Goal: Task Accomplishment & Management: Complete application form

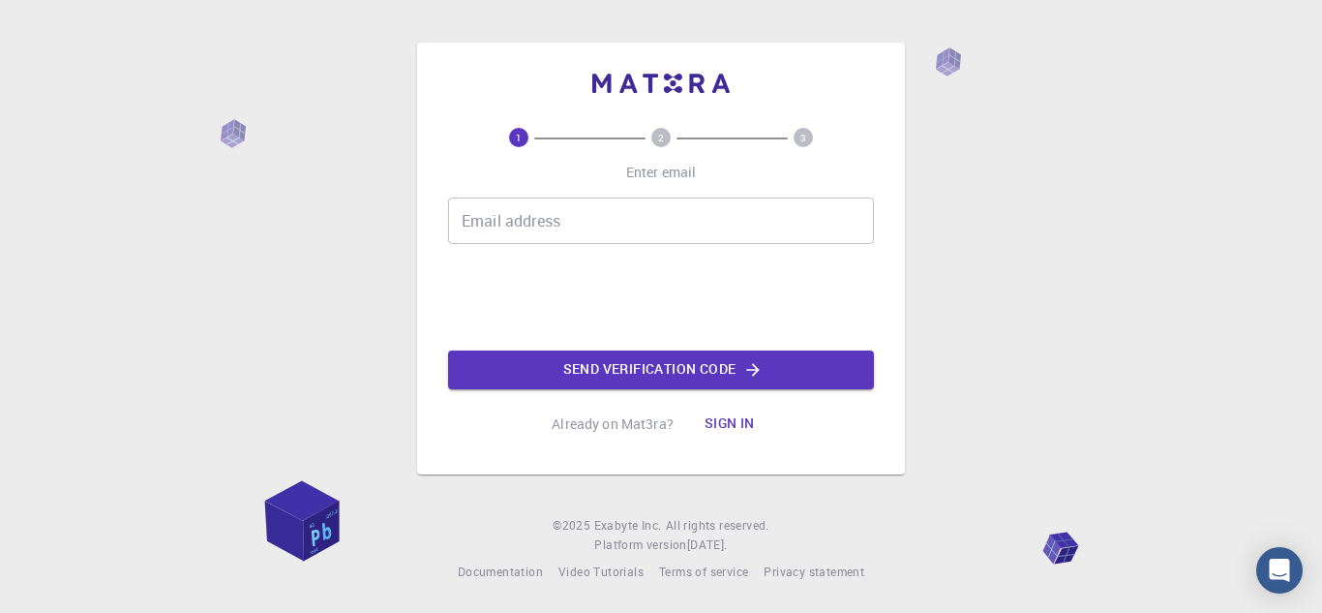
click at [563, 229] on input "Email address" at bounding box center [661, 221] width 426 height 46
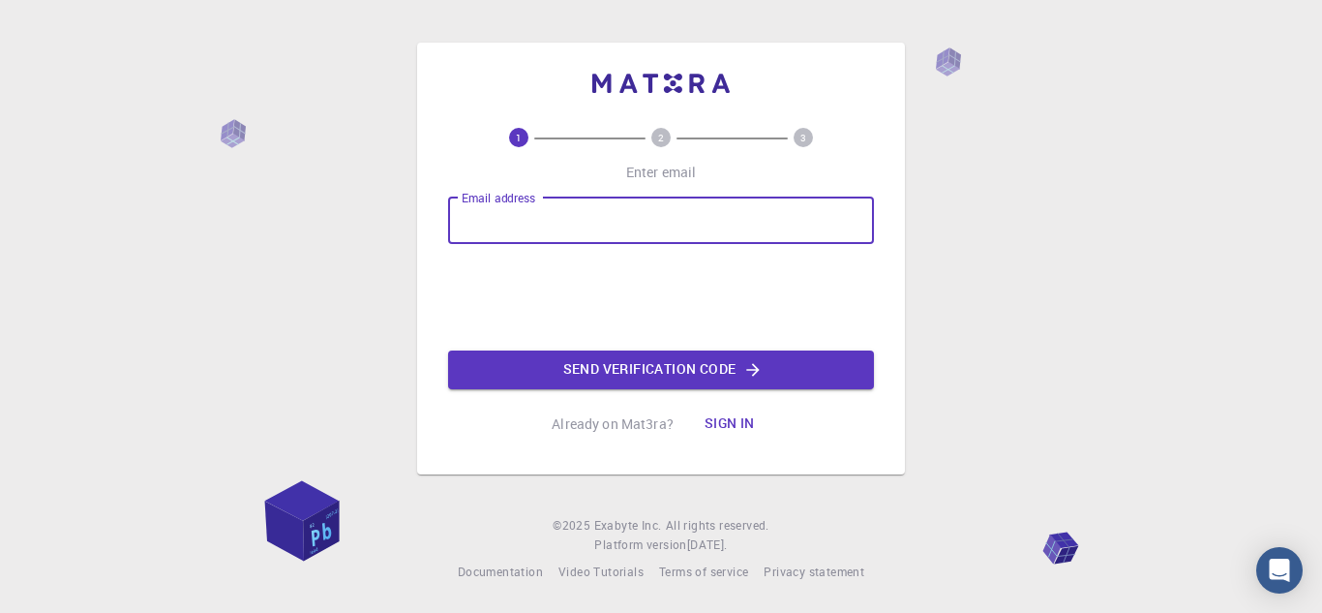
click at [563, 229] on input "Email address" at bounding box center [661, 221] width 426 height 46
type input "[EMAIL_ADDRESS][DOMAIN_NAME]"
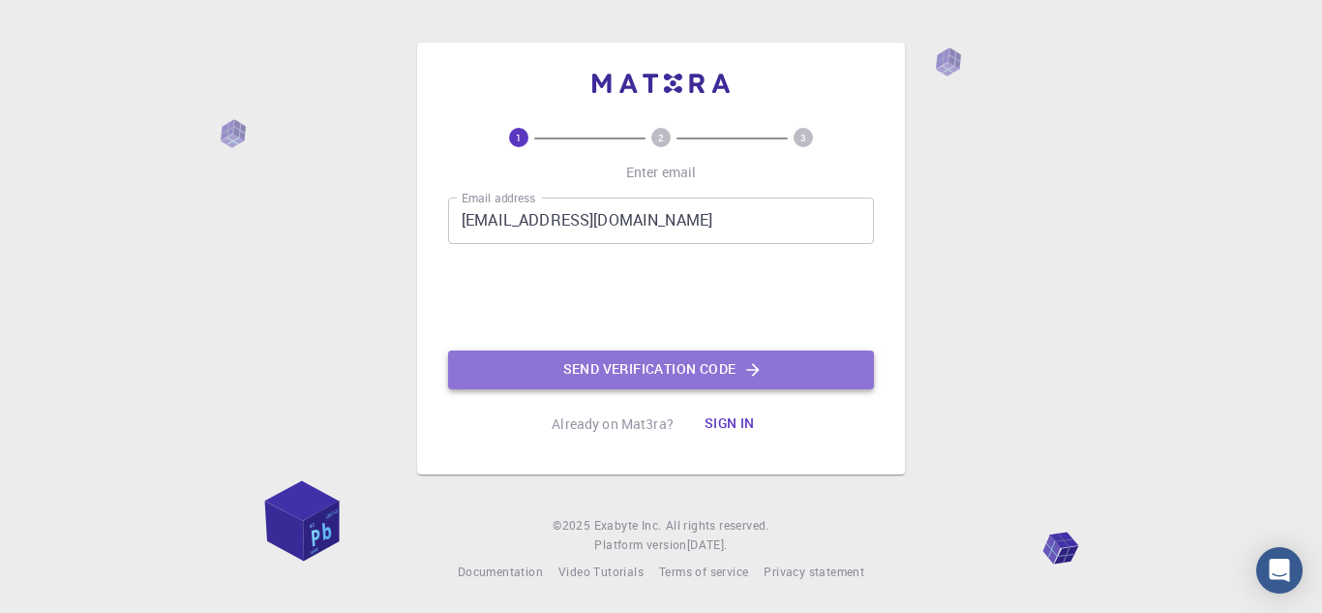
click at [599, 376] on button "Send verification code" at bounding box center [661, 369] width 426 height 39
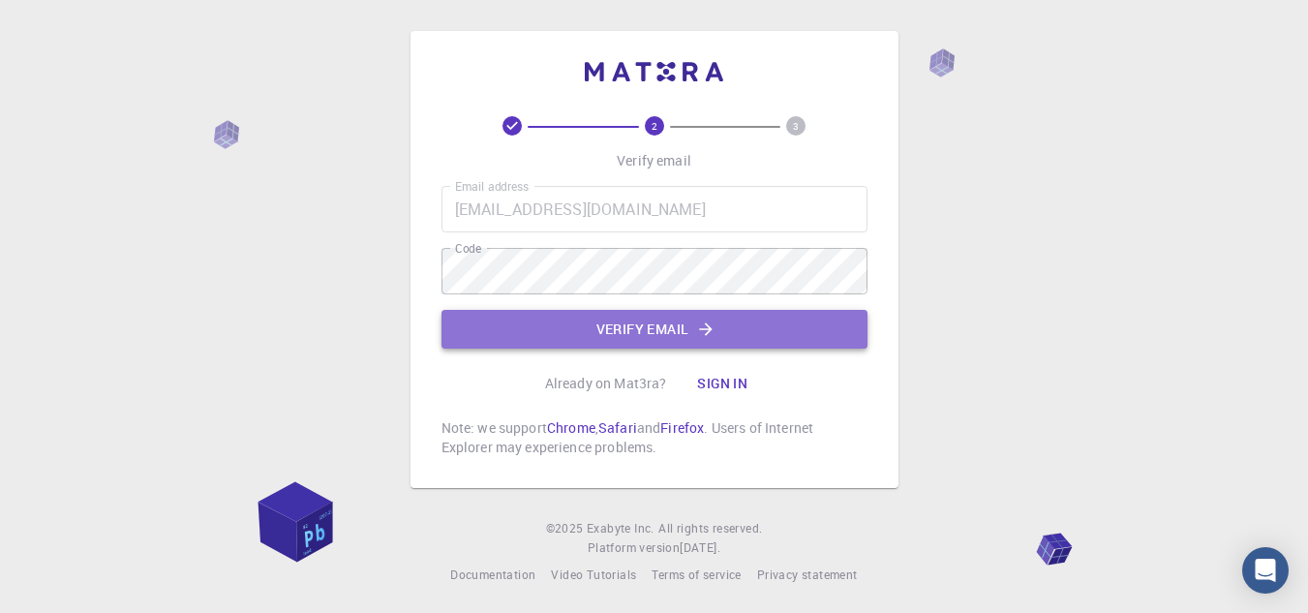
click at [535, 342] on button "Verify email" at bounding box center [654, 329] width 426 height 39
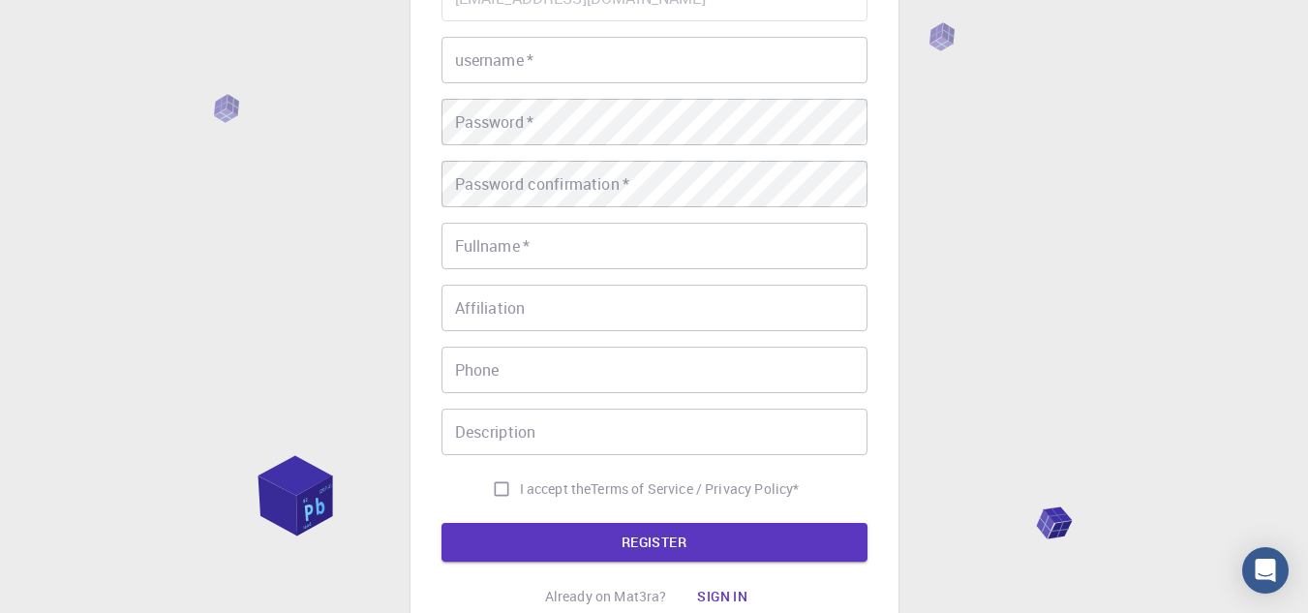
scroll to position [214, 0]
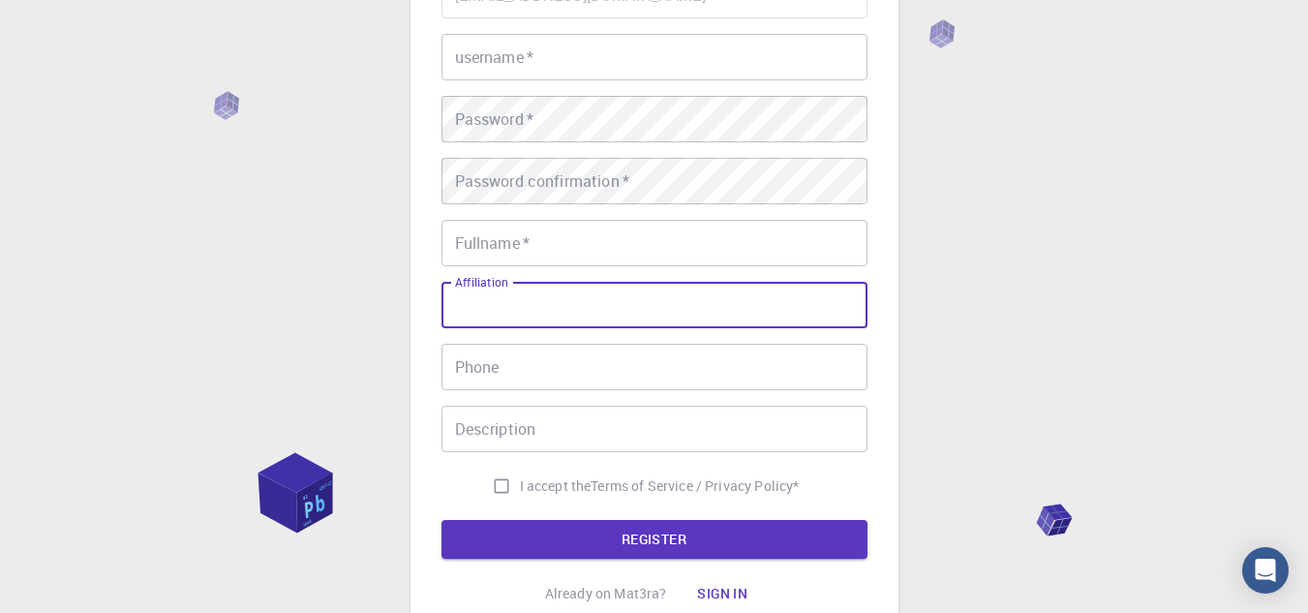
click at [485, 293] on input "Affiliation" at bounding box center [654, 305] width 426 height 46
drag, startPoint x: 485, startPoint y: 293, endPoint x: 516, endPoint y: 252, distance: 51.9
click at [516, 252] on div "Email   * [EMAIL_ADDRESS][DOMAIN_NAME] Email   * username   * username   * Pass…" at bounding box center [654, 238] width 426 height 532
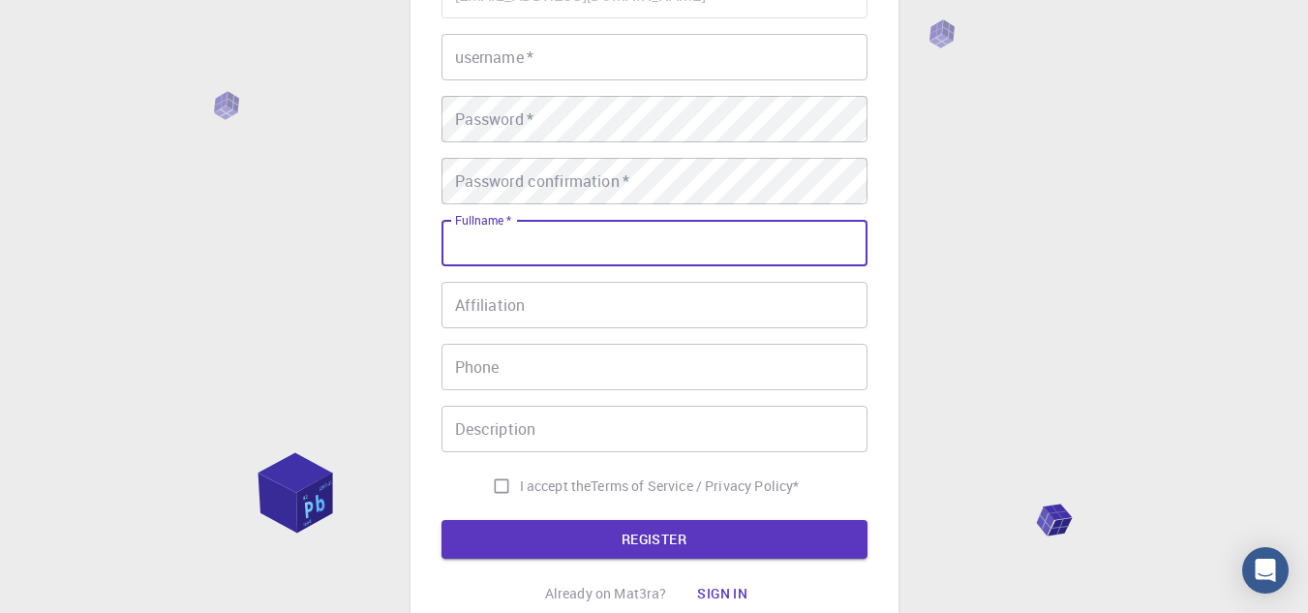
click at [516, 252] on input "Fullname   *" at bounding box center [654, 243] width 426 height 46
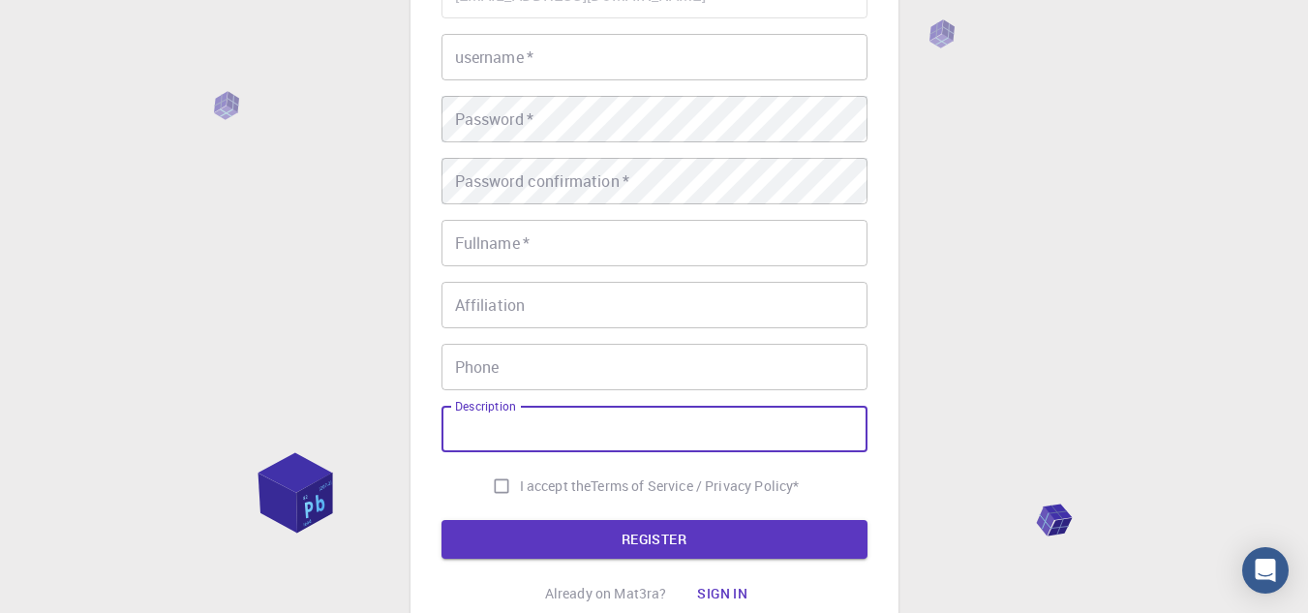
click at [634, 427] on input "Description" at bounding box center [654, 429] width 426 height 46
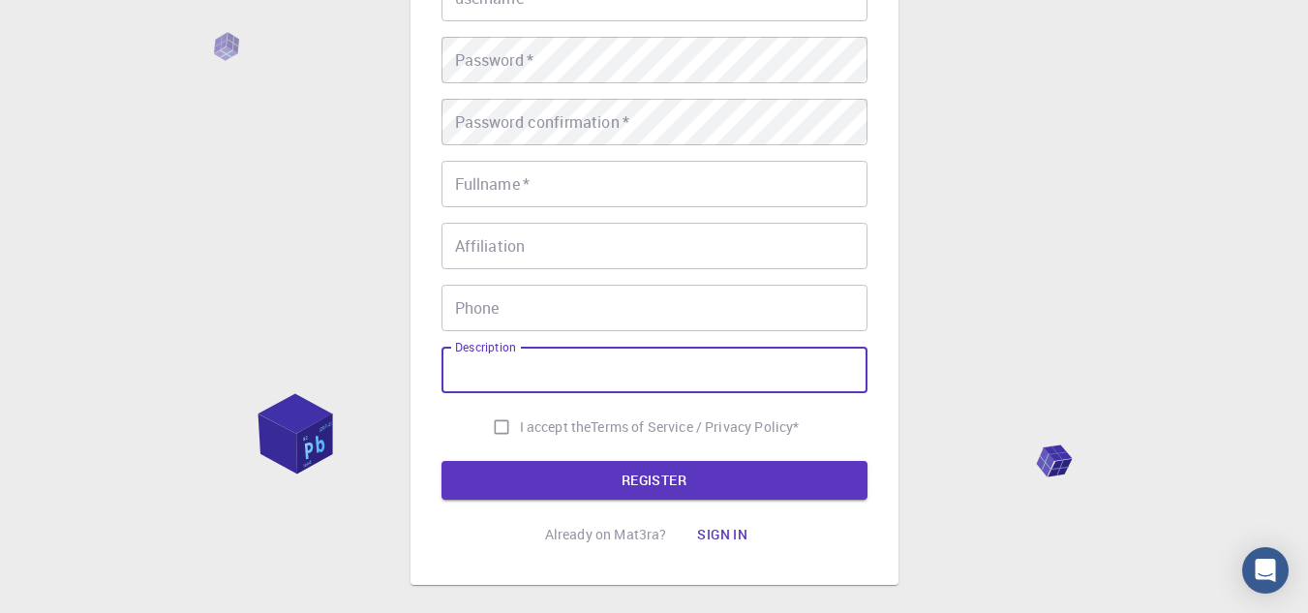
scroll to position [275, 0]
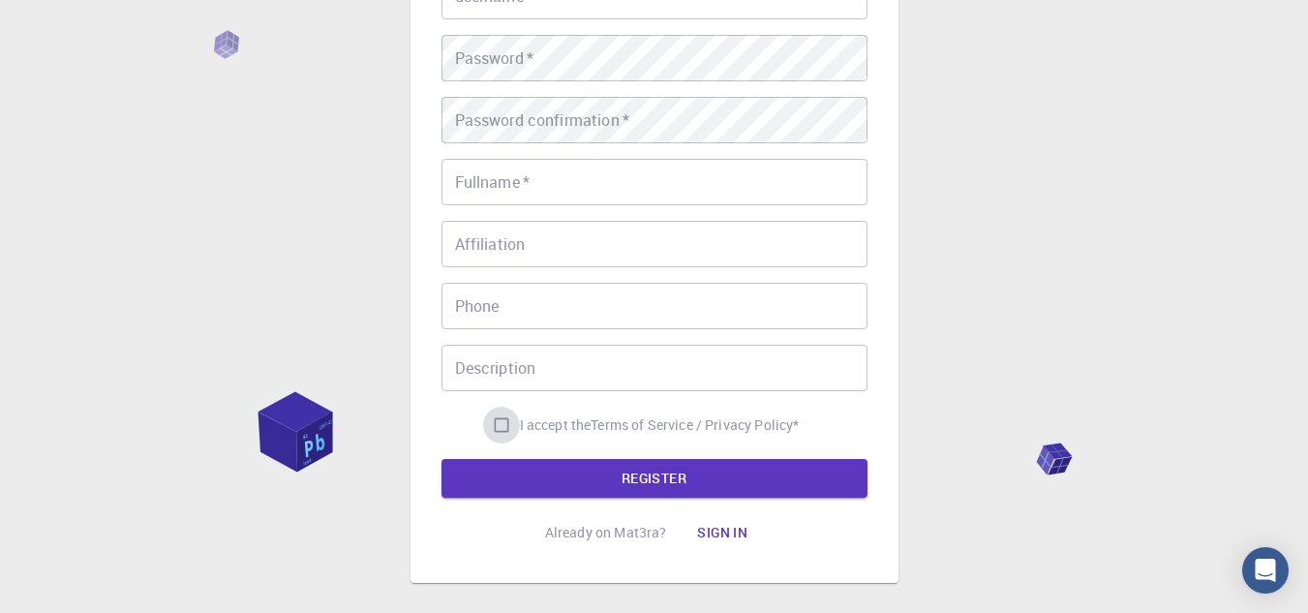
click at [499, 415] on input "I accept the Terms of Service / Privacy Policy *" at bounding box center [501, 425] width 37 height 37
checkbox input "true"
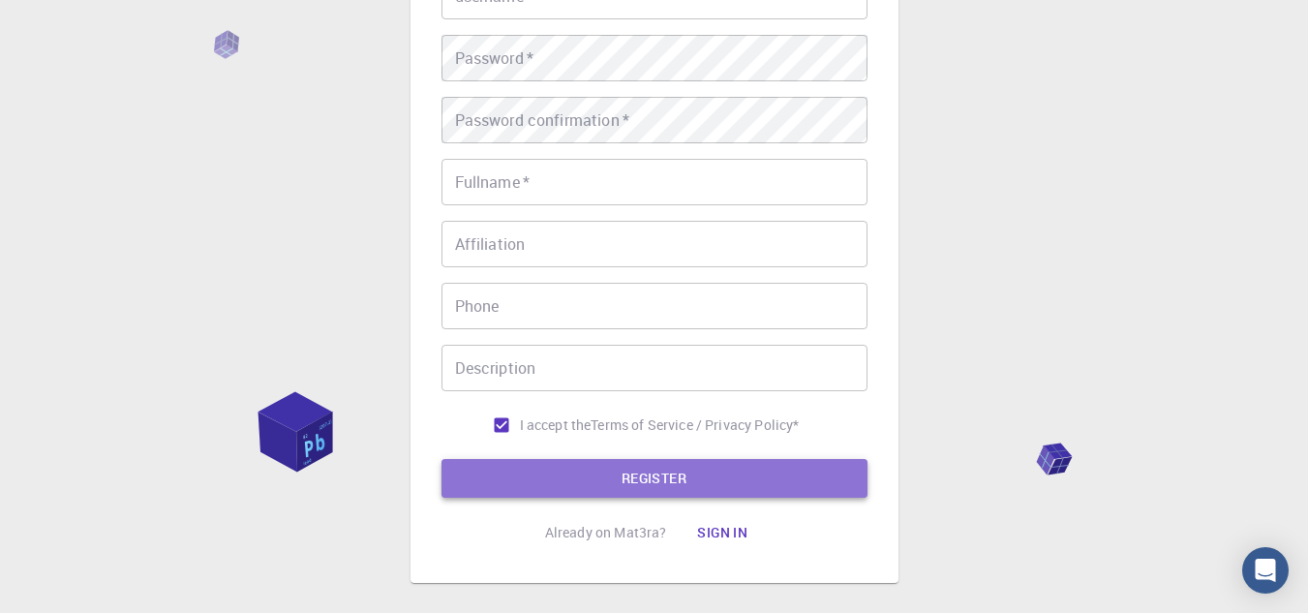
click at [537, 471] on button "REGISTER" at bounding box center [654, 478] width 426 height 39
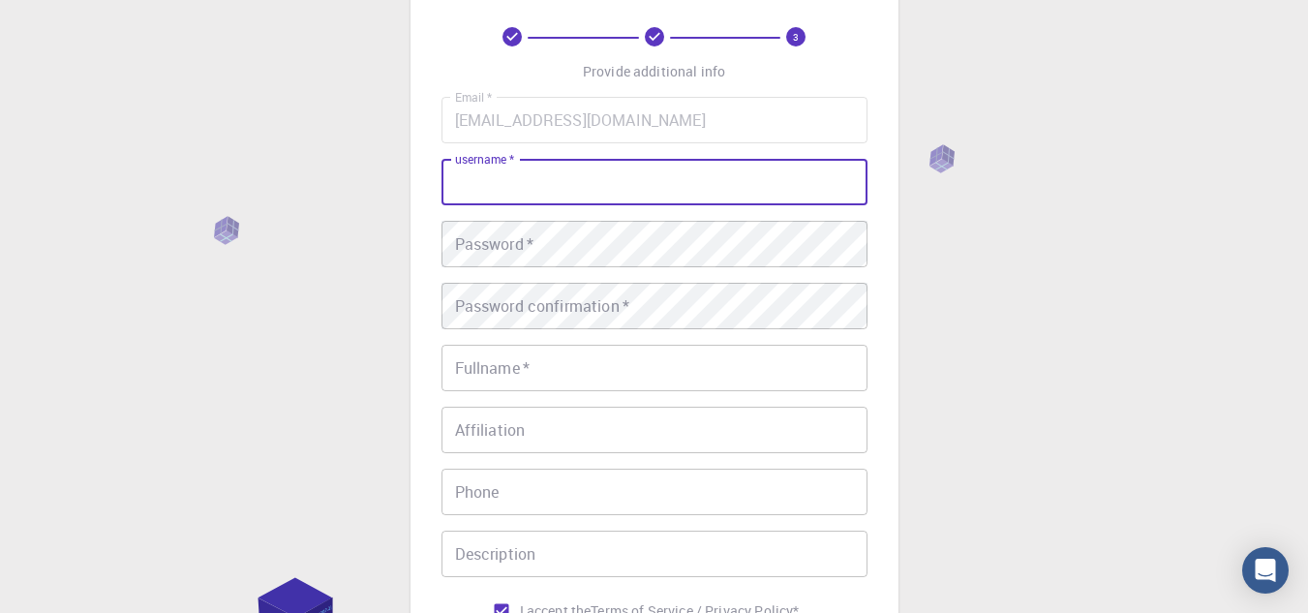
scroll to position [67, 0]
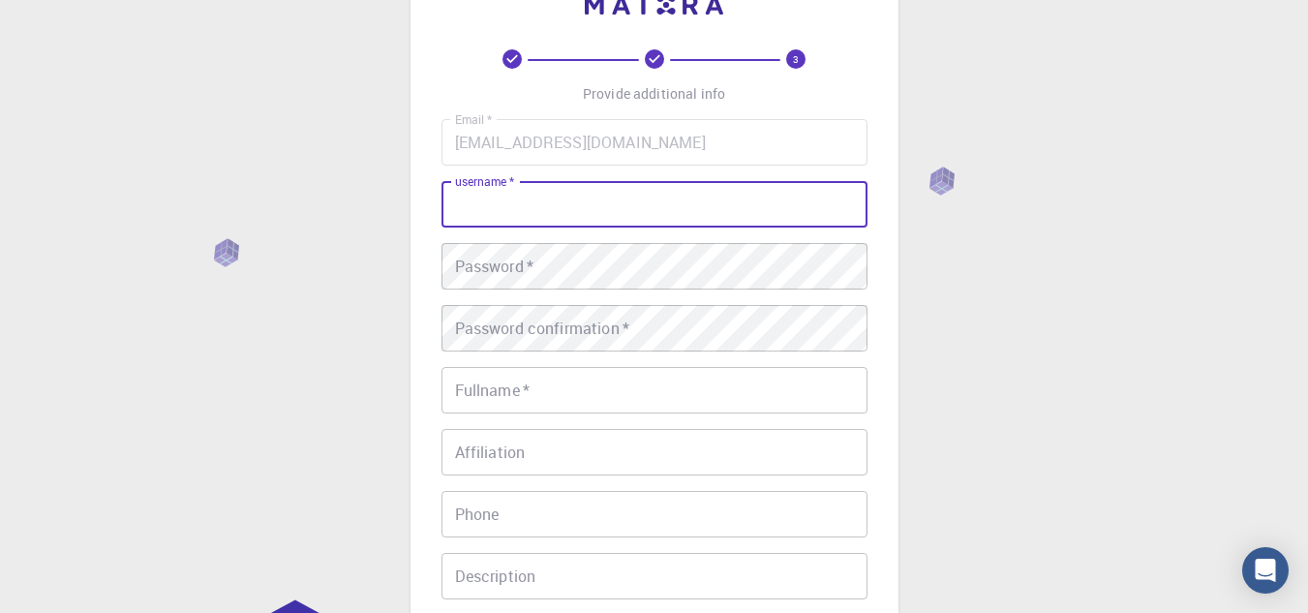
click at [680, 213] on input "username   *" at bounding box center [654, 204] width 426 height 46
type input "S"
type input "bidiwydg"
drag, startPoint x: 660, startPoint y: 189, endPoint x: 387, endPoint y: 204, distance: 273.5
click at [387, 204] on div "3 Provide additional info Email   * [EMAIL_ADDRESS][DOMAIN_NAME] Email   * user…" at bounding box center [654, 426] width 1308 height 986
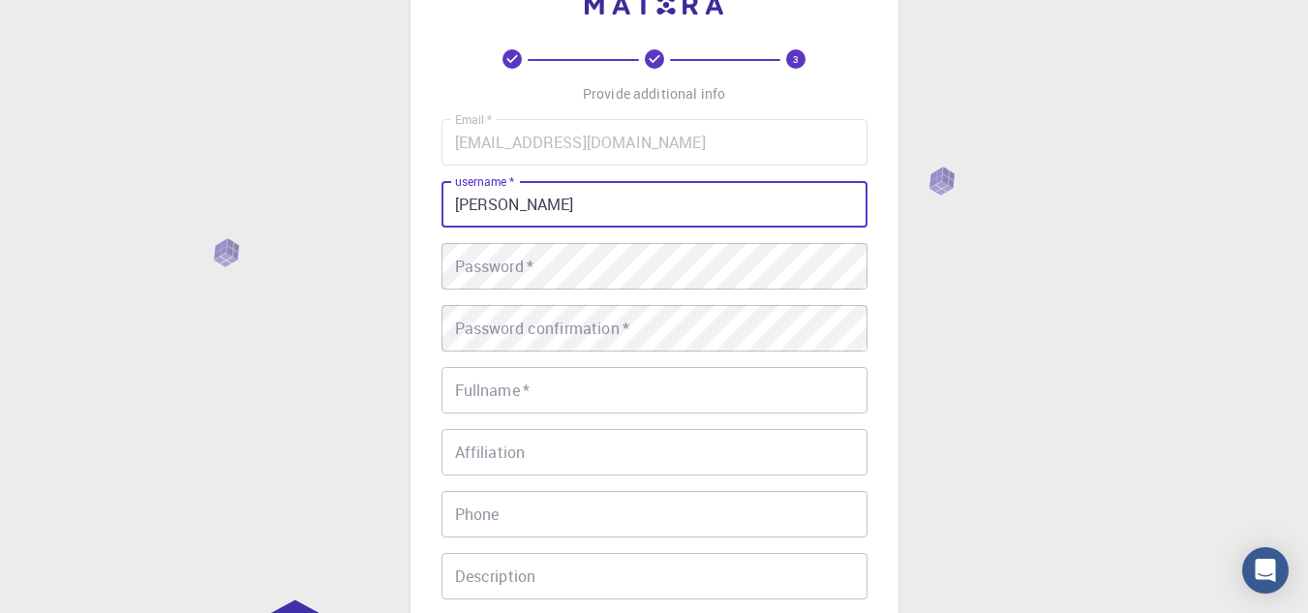
type input "[PERSON_NAME]"
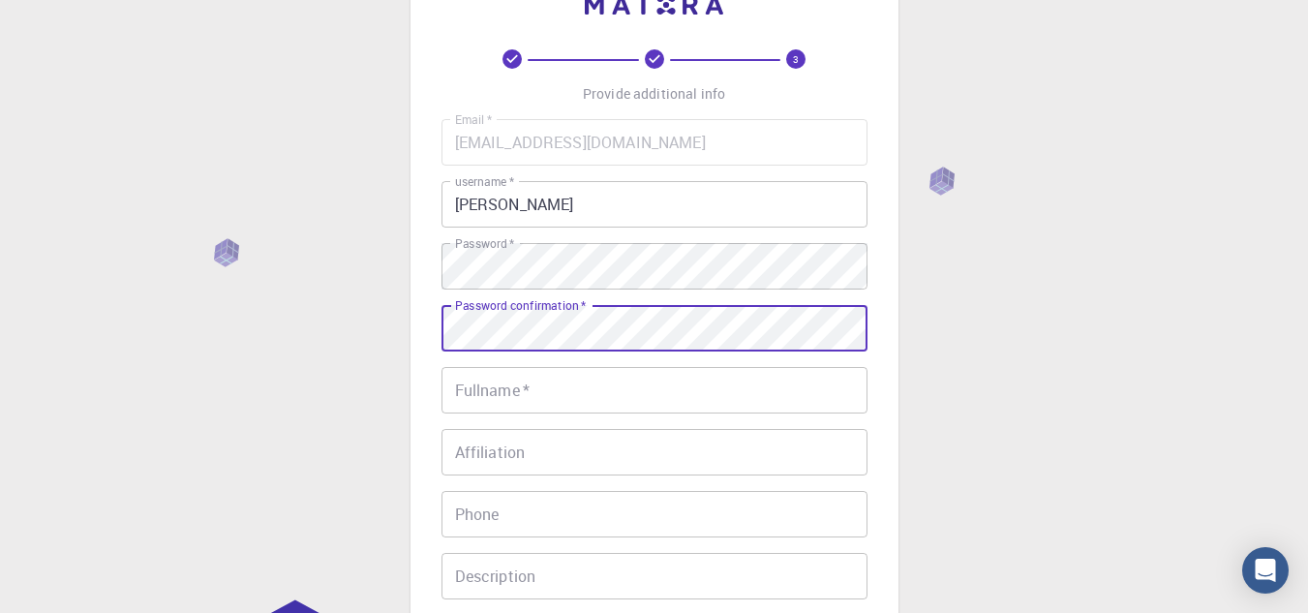
click at [492, 311] on div "Password confirmation   * Password confirmation   *" at bounding box center [654, 328] width 426 height 46
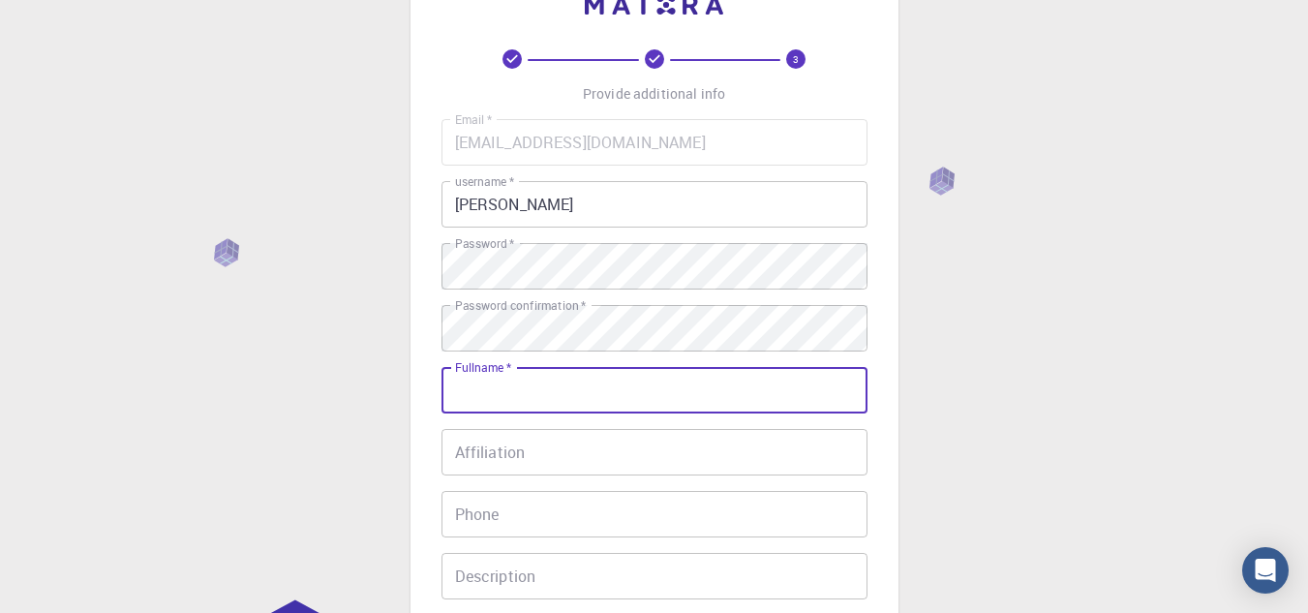
click at [520, 380] on input "Fullname   *" at bounding box center [654, 390] width 426 height 46
type input "[PERSON_NAME]"
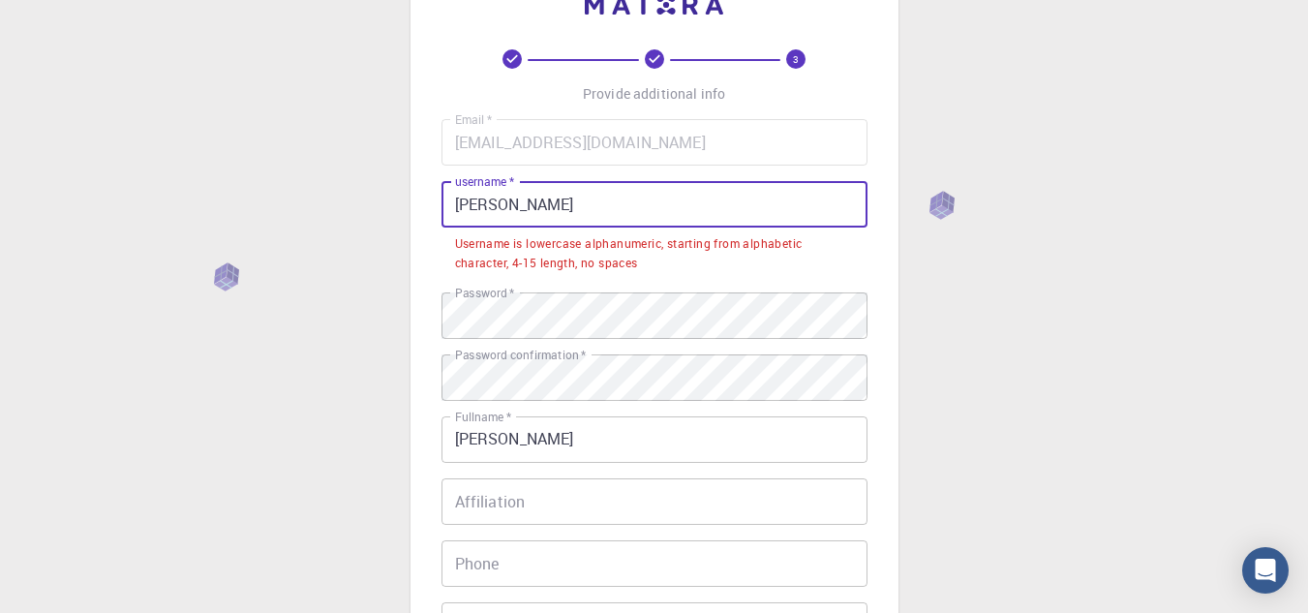
click at [582, 215] on input "[PERSON_NAME]" at bounding box center [654, 204] width 426 height 46
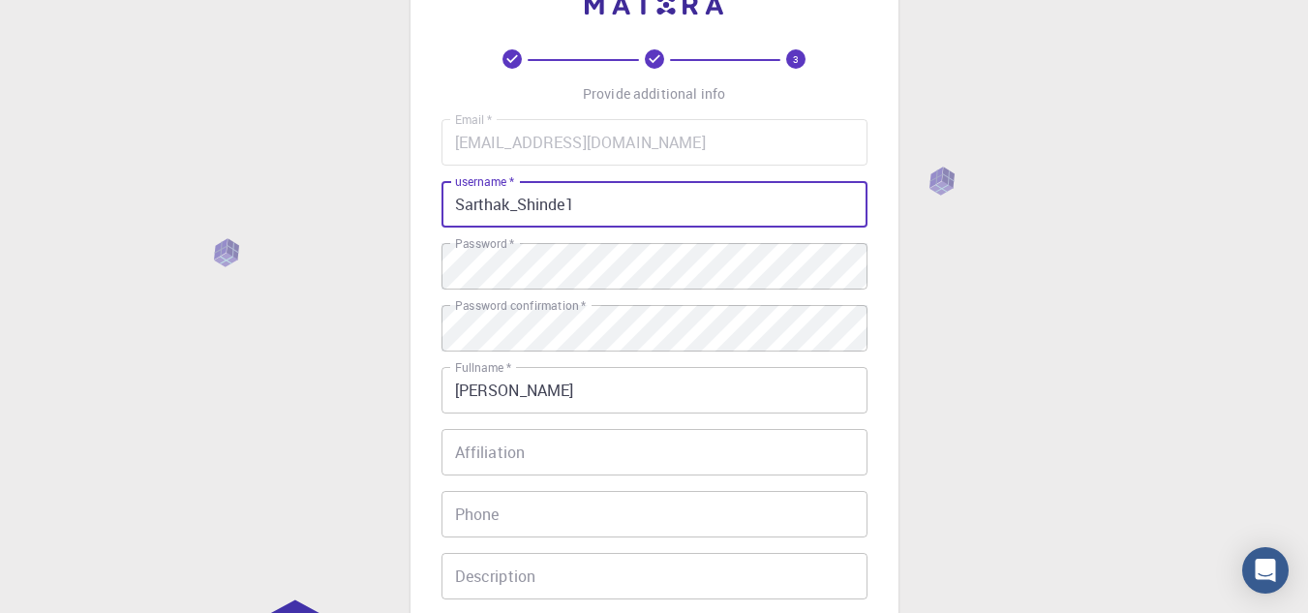
type input "sarthakshinde"
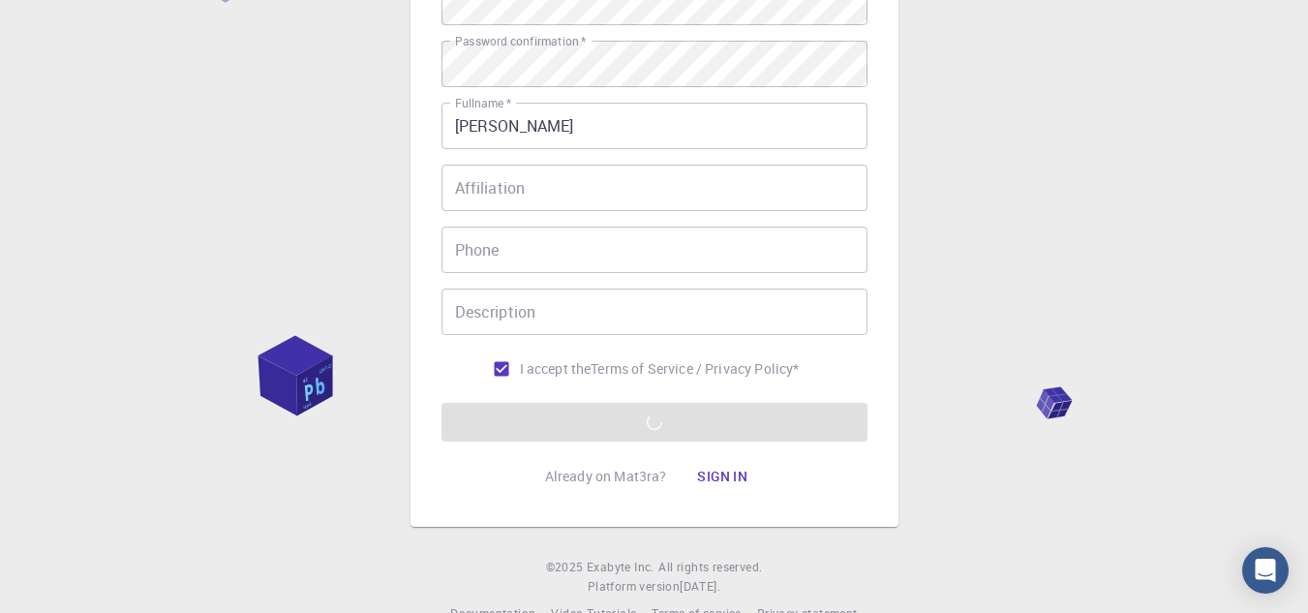
scroll to position [350, 0]
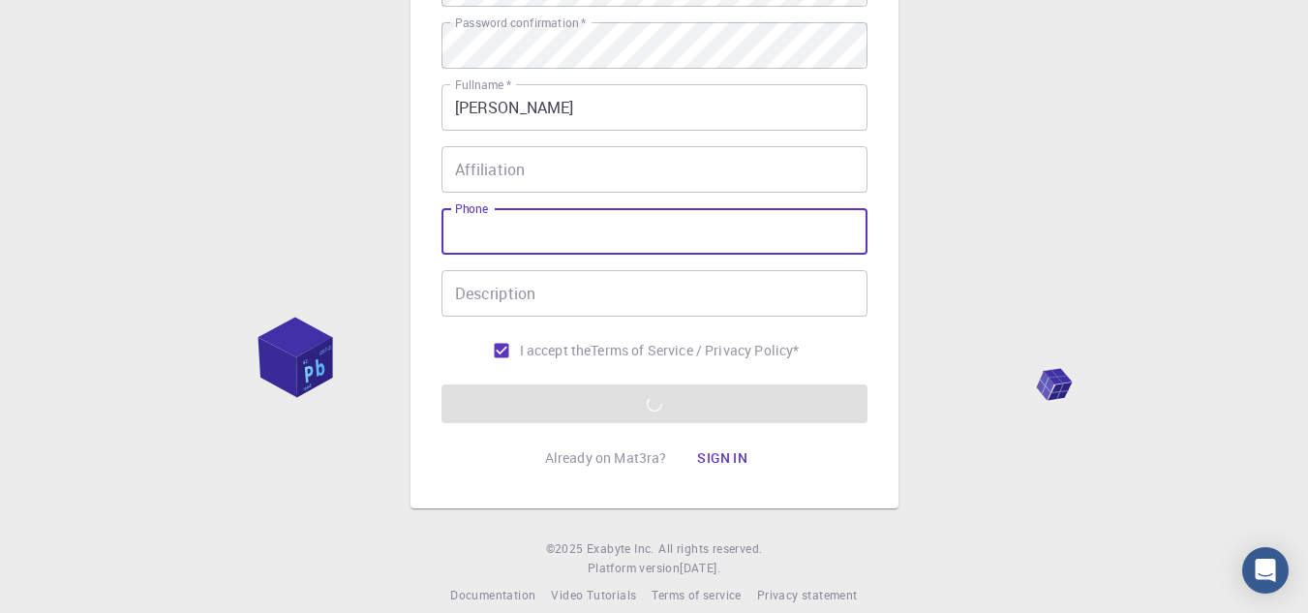
click at [558, 243] on input "Phone" at bounding box center [654, 231] width 426 height 46
type input "8856972532"
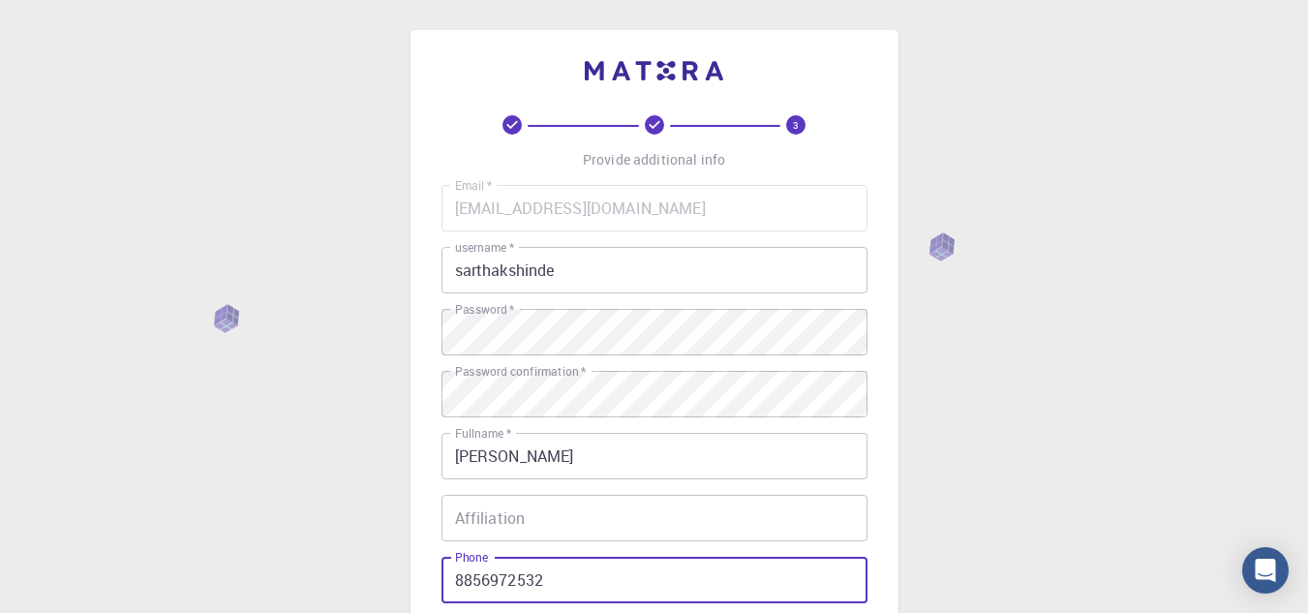
scroll to position [373, 0]
